Goal: Task Accomplishment & Management: Complete application form

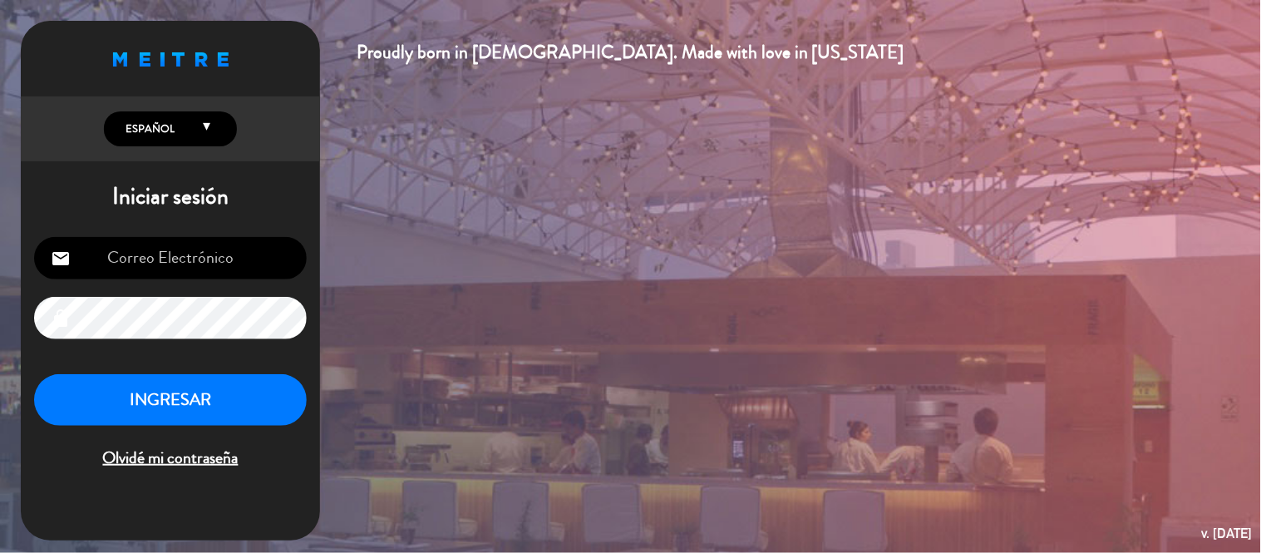
type input "[EMAIL_ADDRESS][DOMAIN_NAME]"
click at [217, 383] on button "INGRESAR" at bounding box center [170, 400] width 273 height 52
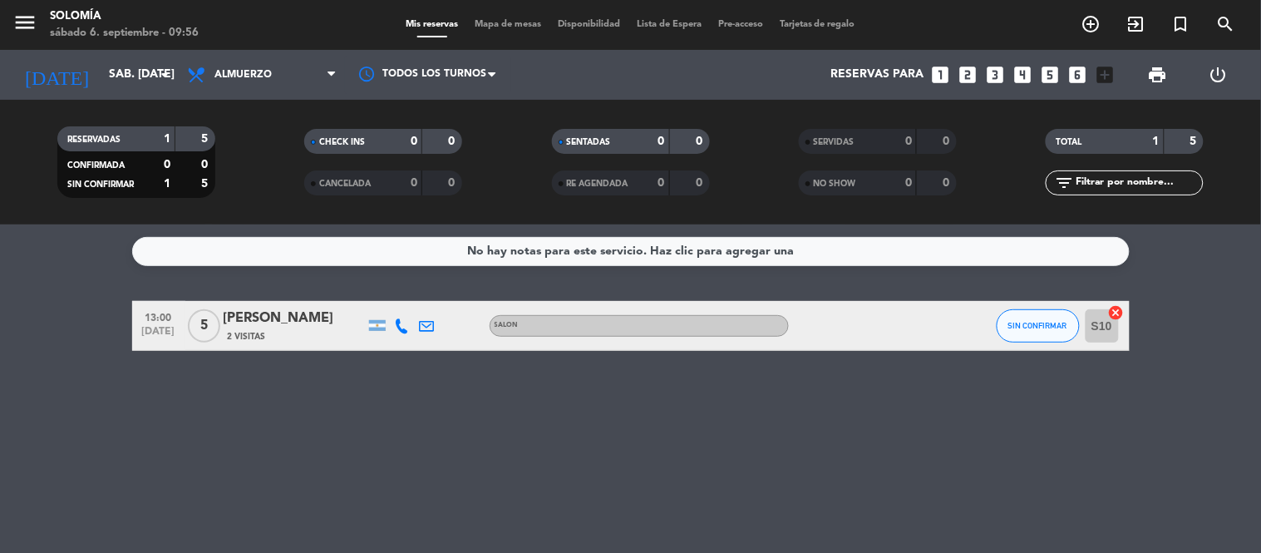
click at [1076, 70] on icon "looks_6" at bounding box center [1078, 75] width 22 height 22
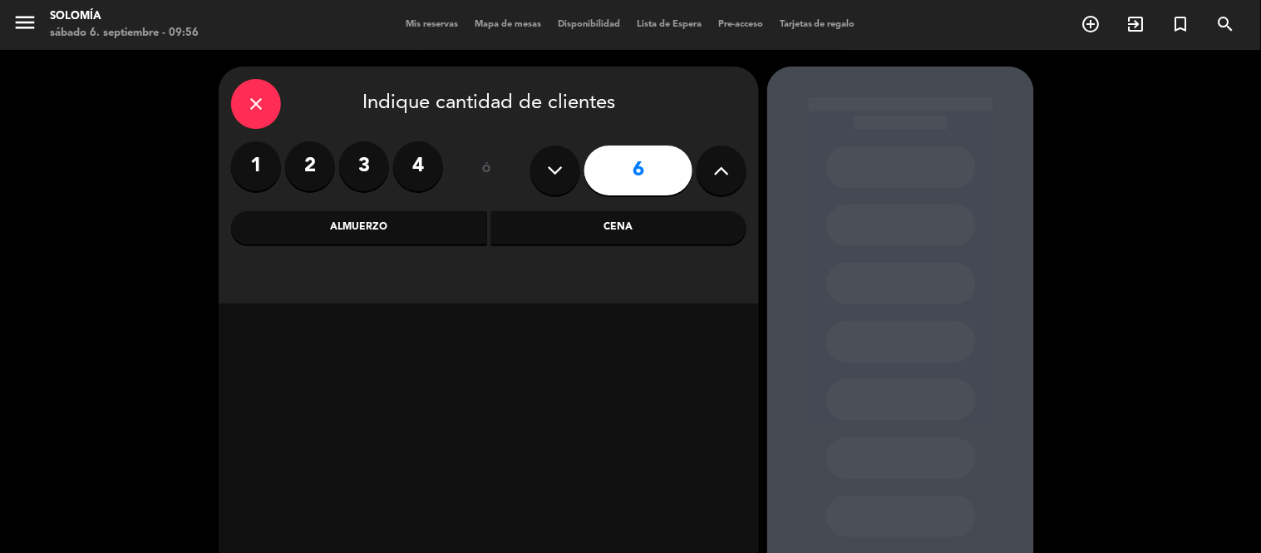
click at [401, 230] on div "Almuerzo" at bounding box center [359, 227] width 256 height 33
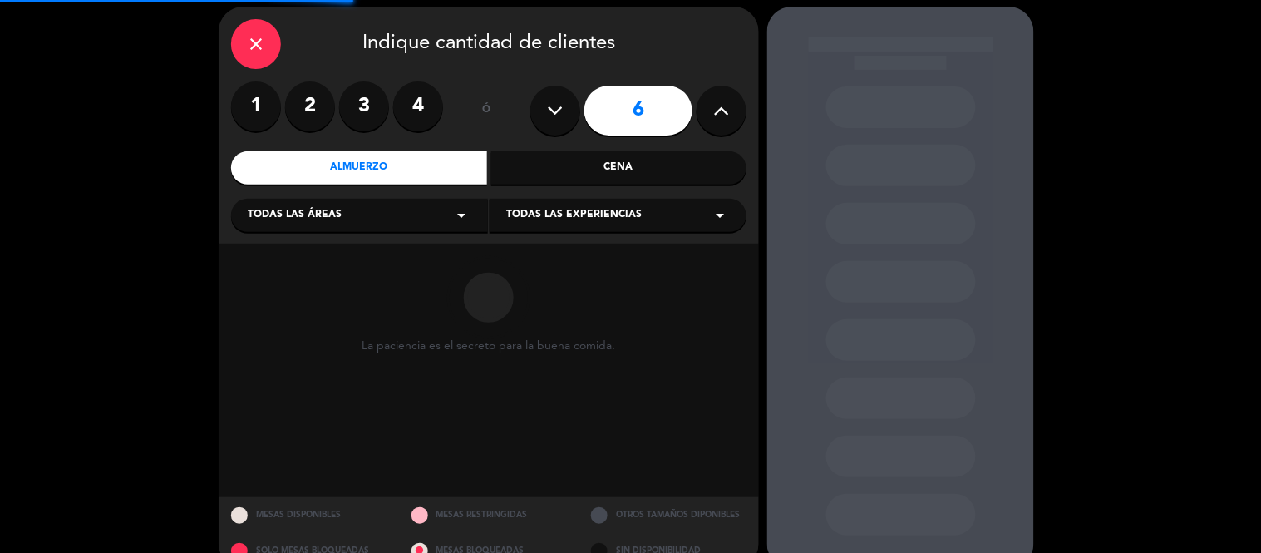
scroll to position [91, 0]
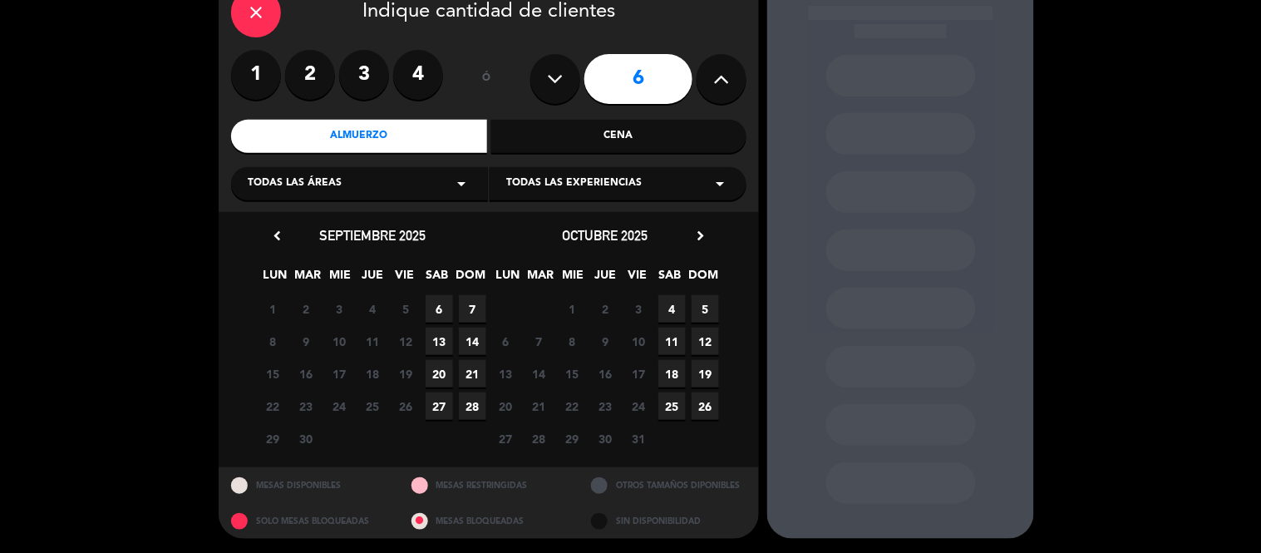
click at [480, 312] on span "7" at bounding box center [472, 308] width 27 height 27
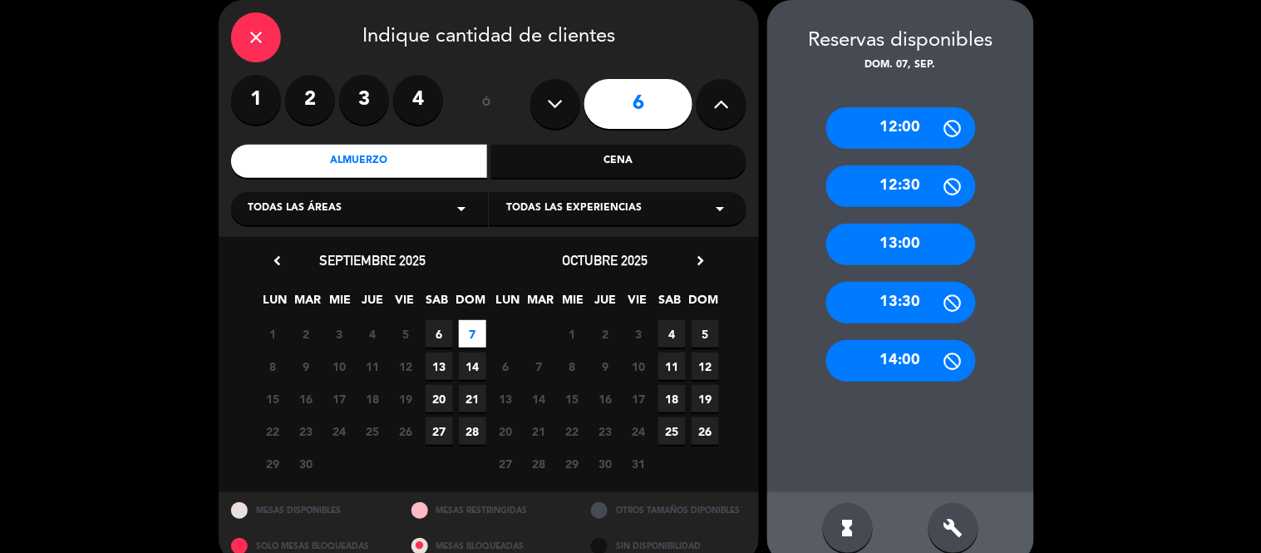
click at [900, 189] on div "12:30" at bounding box center [901, 186] width 150 height 42
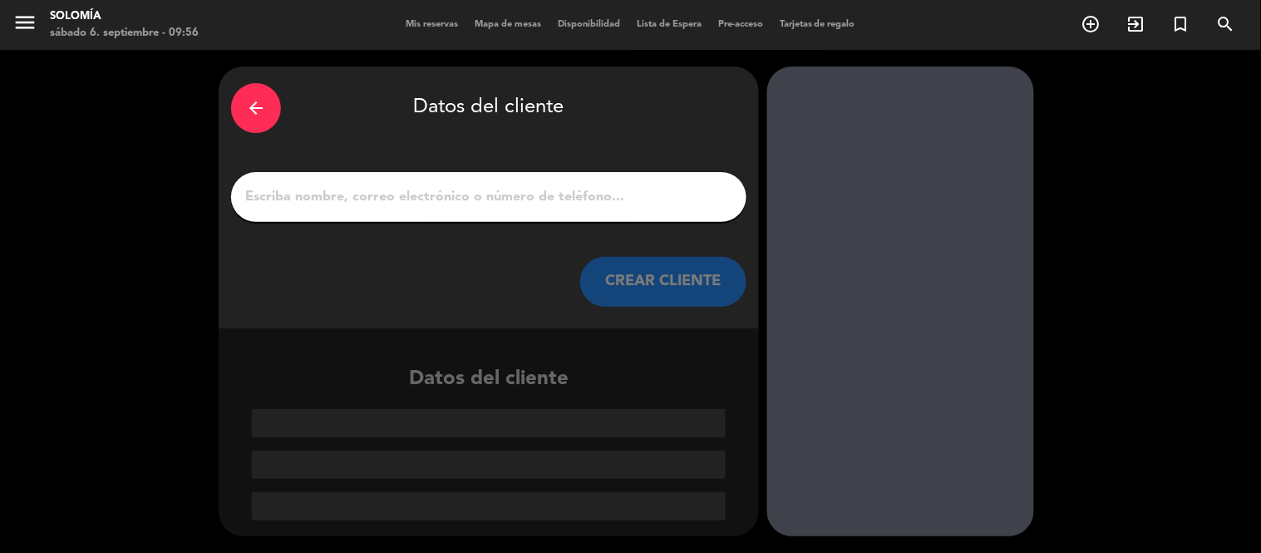
click at [397, 203] on input "1" at bounding box center [489, 196] width 490 height 23
click at [401, 197] on input "1" at bounding box center [489, 196] width 490 height 23
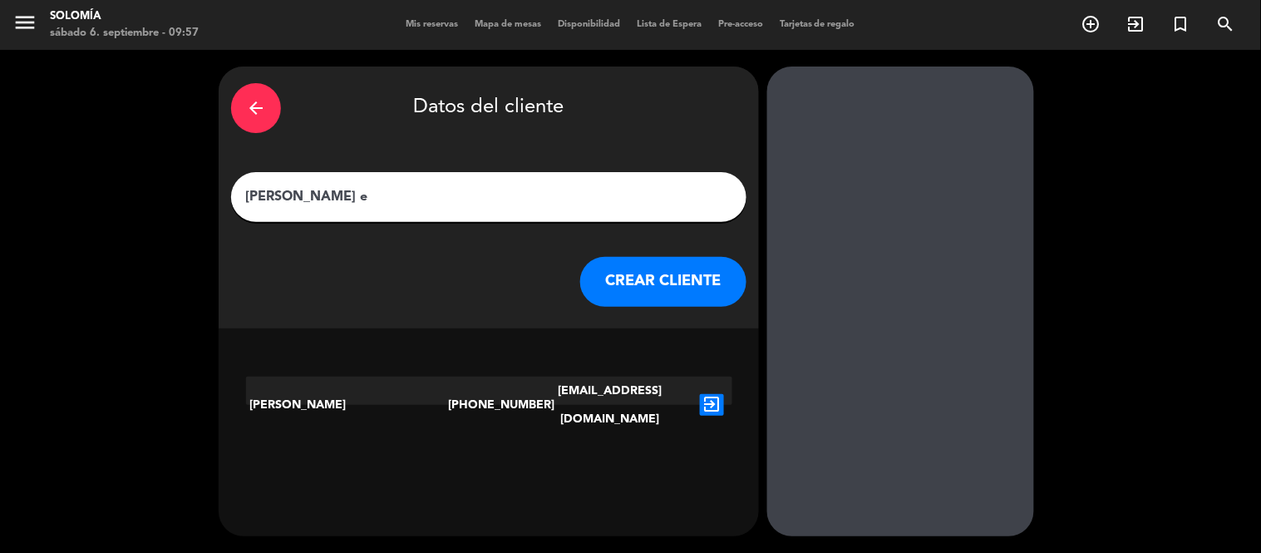
type input "[PERSON_NAME] e"
click at [712, 394] on icon "exit_to_app" at bounding box center [712, 405] width 24 height 22
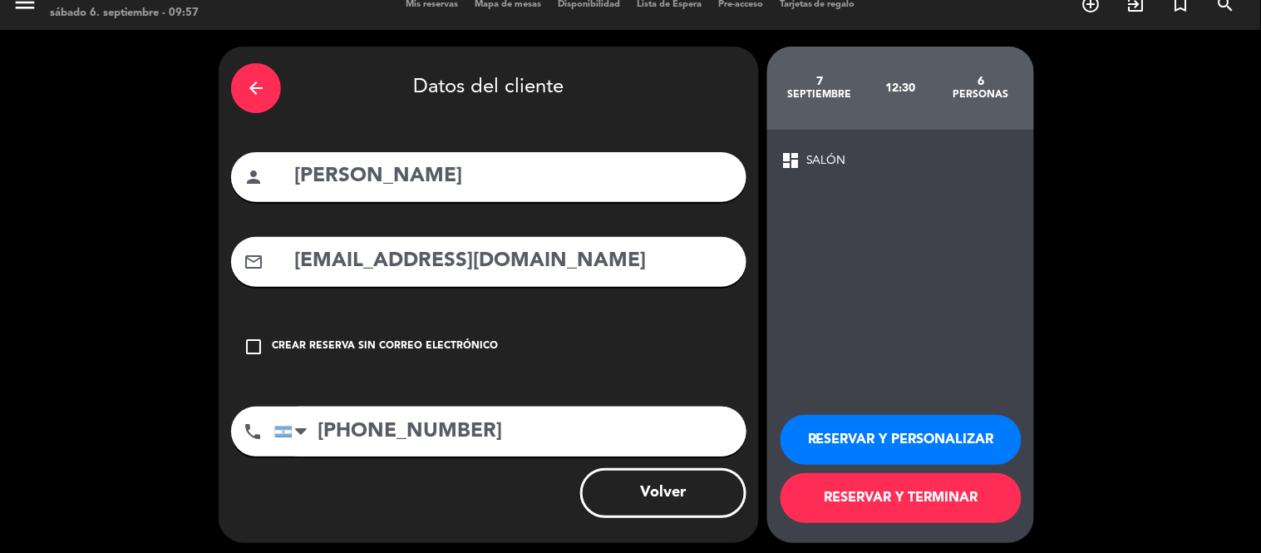
scroll to position [26, 0]
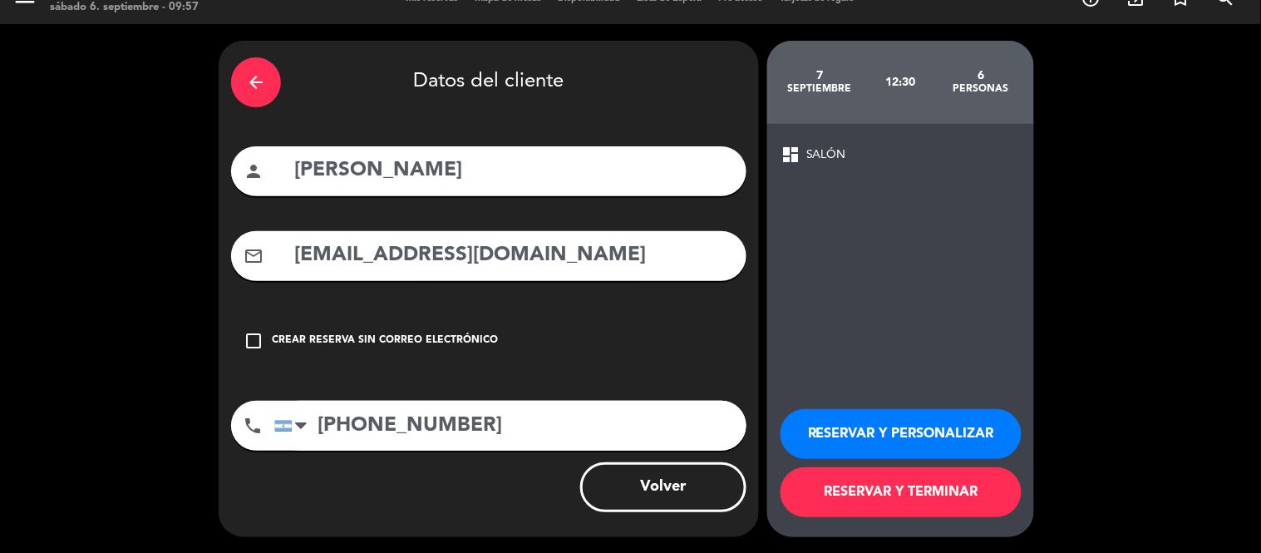
click at [869, 422] on button "RESERVAR Y PERSONALIZAR" at bounding box center [901, 434] width 241 height 50
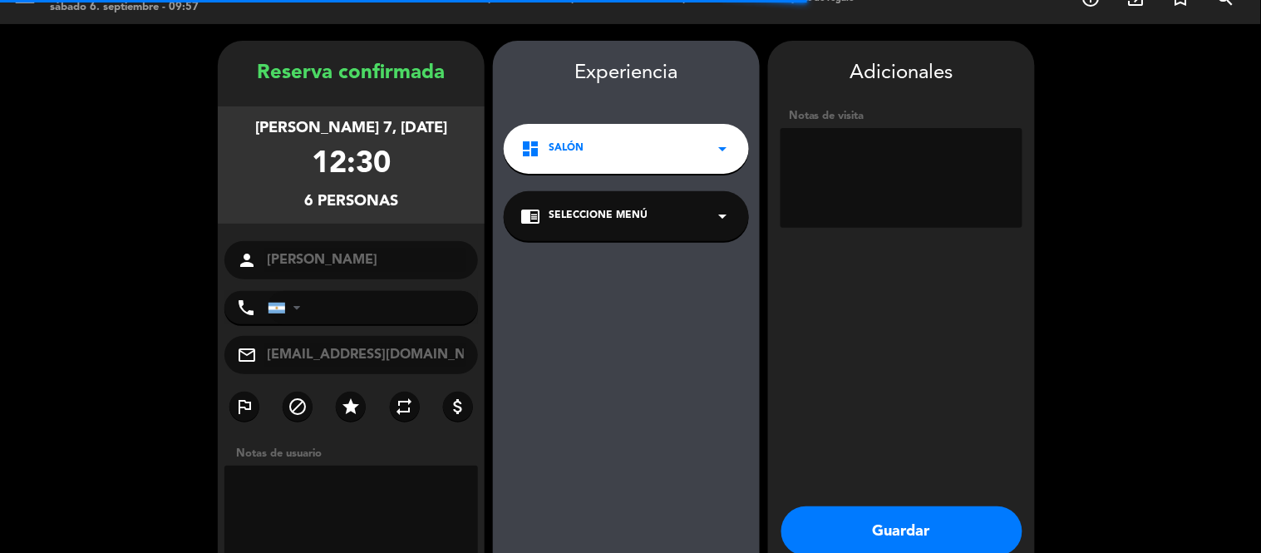
type input "[PHONE_NUMBER]"
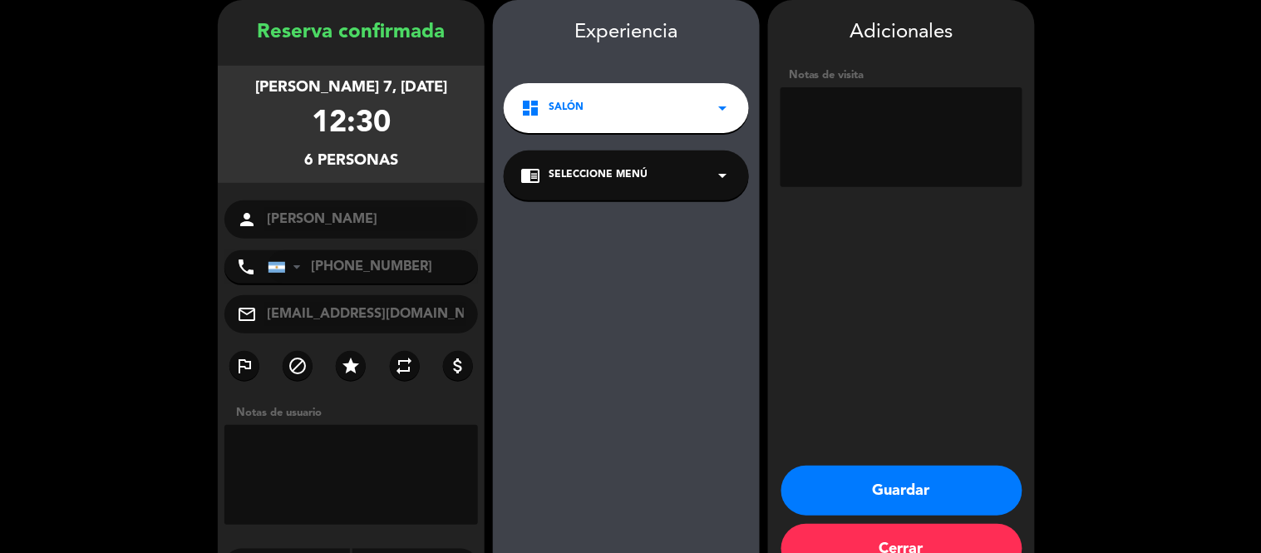
click at [887, 111] on textarea at bounding box center [902, 137] width 242 height 100
type textarea "mesa 1"
click at [848, 475] on button "Guardar" at bounding box center [901, 491] width 241 height 50
